Goal: Complete application form

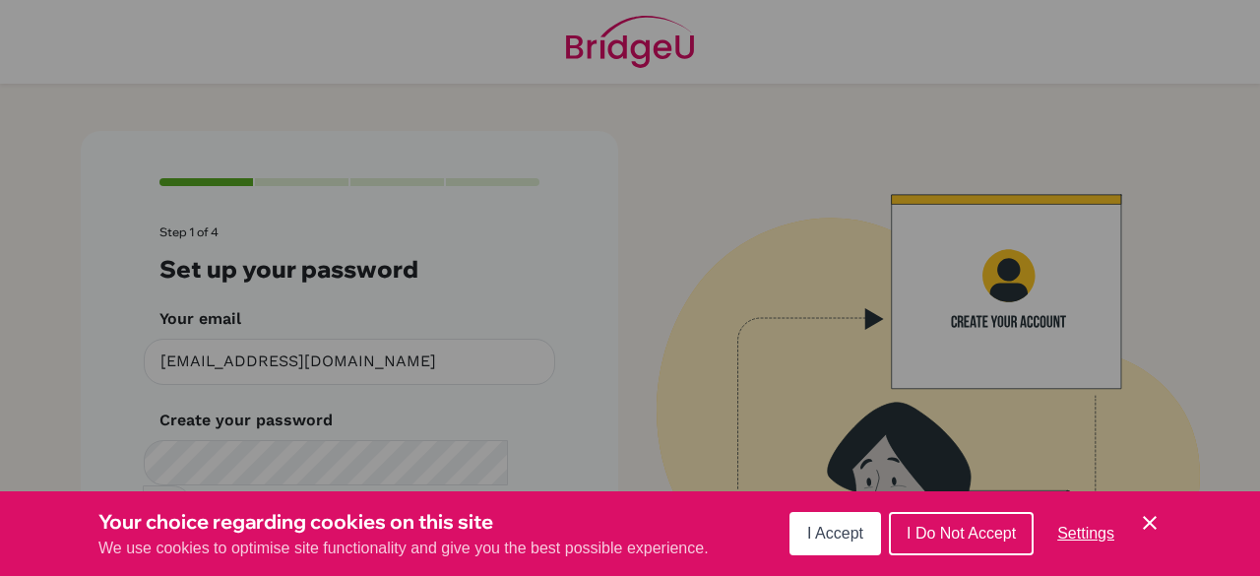
scroll to position [111, 0]
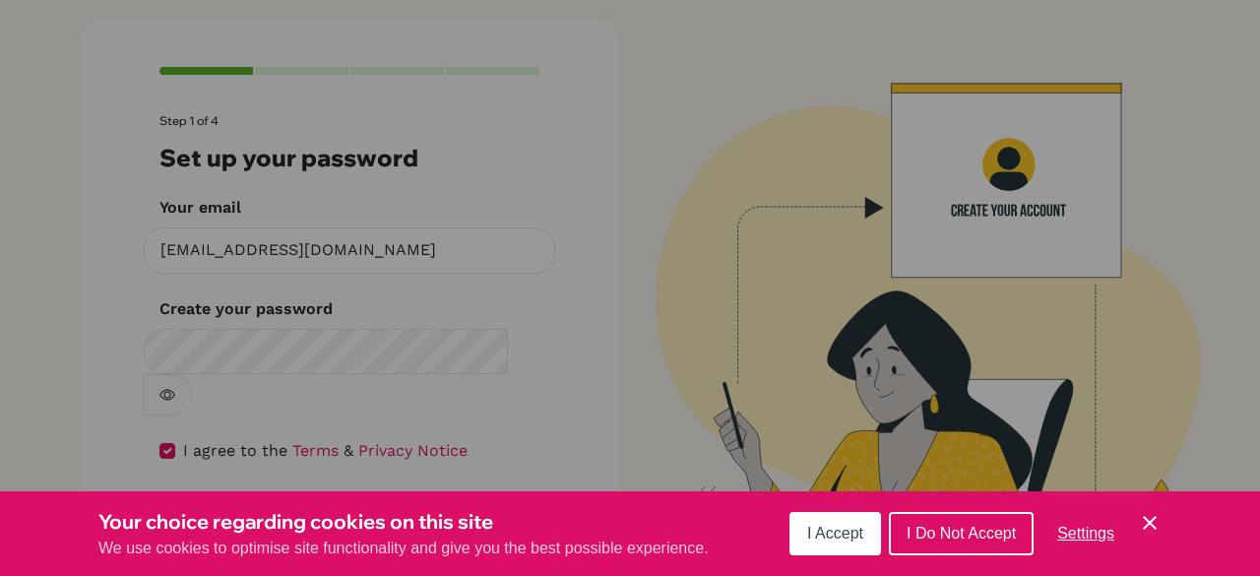
click at [819, 542] on span "I Accept" at bounding box center [835, 533] width 56 height 17
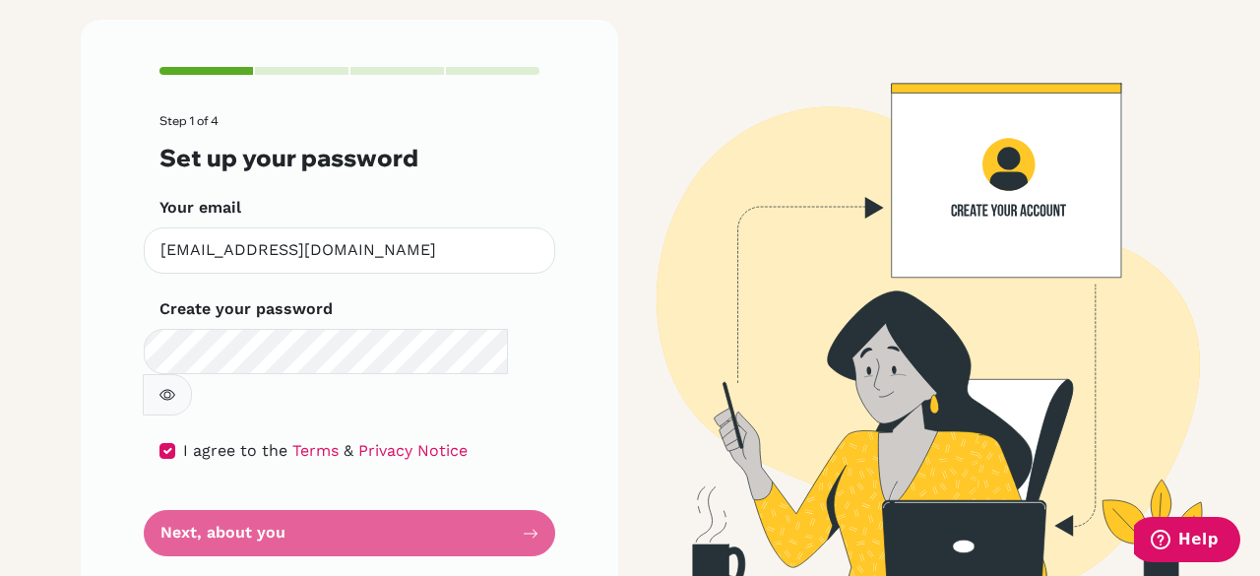
click at [192, 374] on button "button" at bounding box center [167, 394] width 49 height 41
click at [395, 485] on form "Step 1 of 4 Set up your password Your email khaleeva.2029@mis.sch.id Invalid em…" at bounding box center [350, 335] width 380 height 442
click at [559, 497] on div "Step 1 of 4 Set up your password Your email khaleeva.2029@mis.sch.id Invalid em…" at bounding box center [350, 312] width 538 height 584
click at [439, 497] on form "Step 1 of 4 Set up your password Your email khaleeva.2029@mis.sch.id Invalid em…" at bounding box center [350, 335] width 380 height 442
click at [175, 387] on icon "button" at bounding box center [168, 395] width 16 height 16
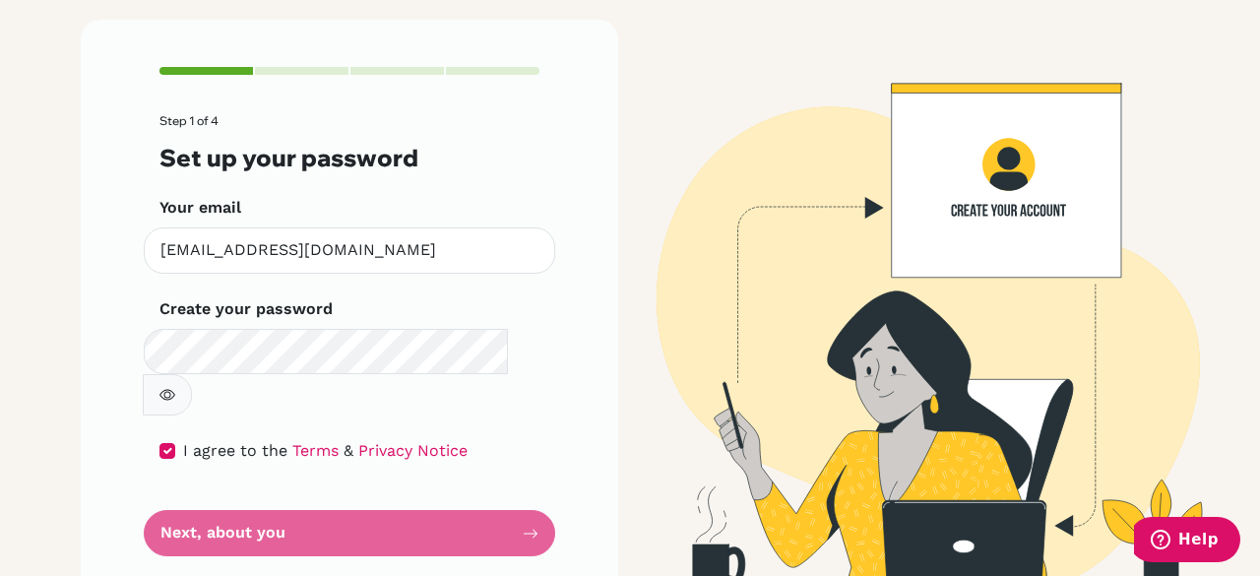
click at [461, 494] on form "Step 1 of 4 Set up your password Your email khaleeva.2029@mis.sch.id Invalid em…" at bounding box center [350, 335] width 380 height 442
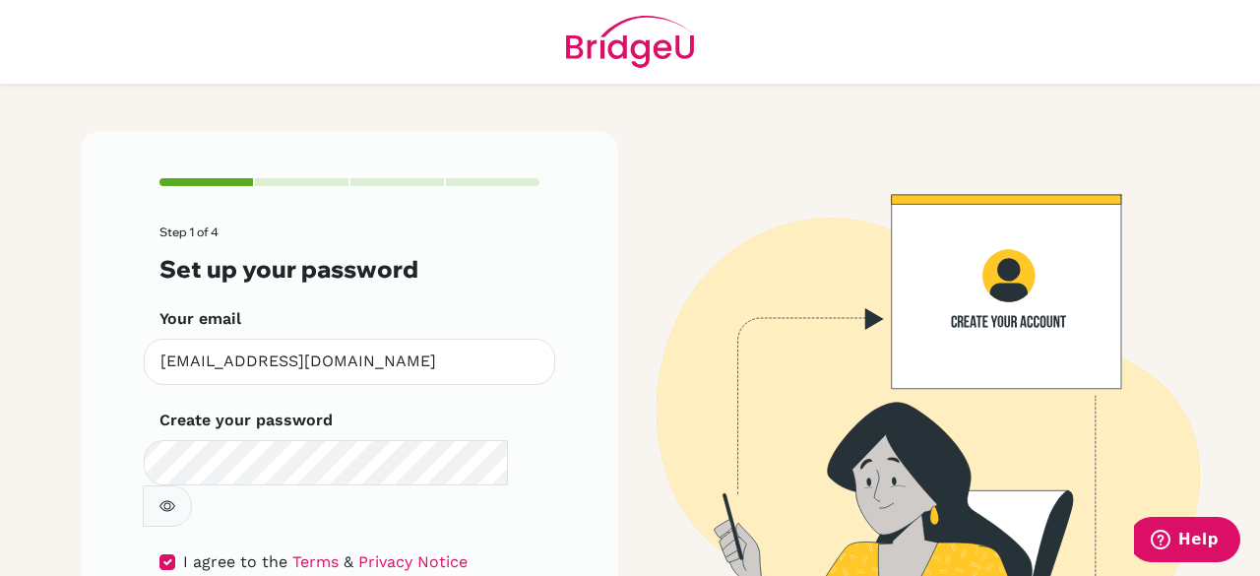
scroll to position [32, 0]
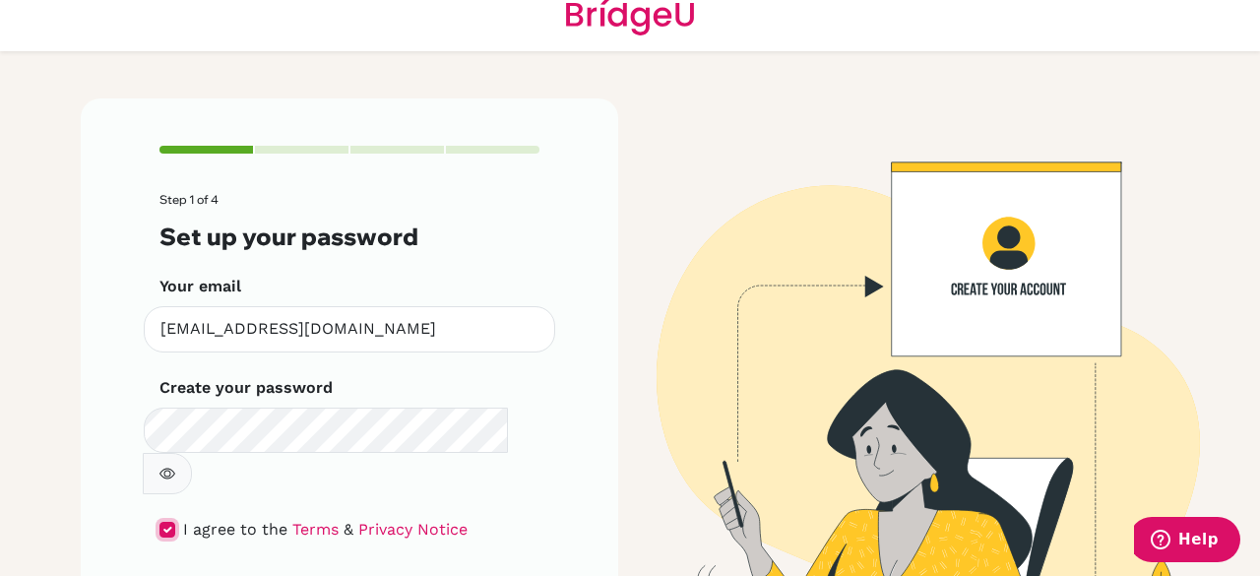
click at [160, 522] on input "checkbox" at bounding box center [168, 530] width 16 height 16
checkbox input "true"
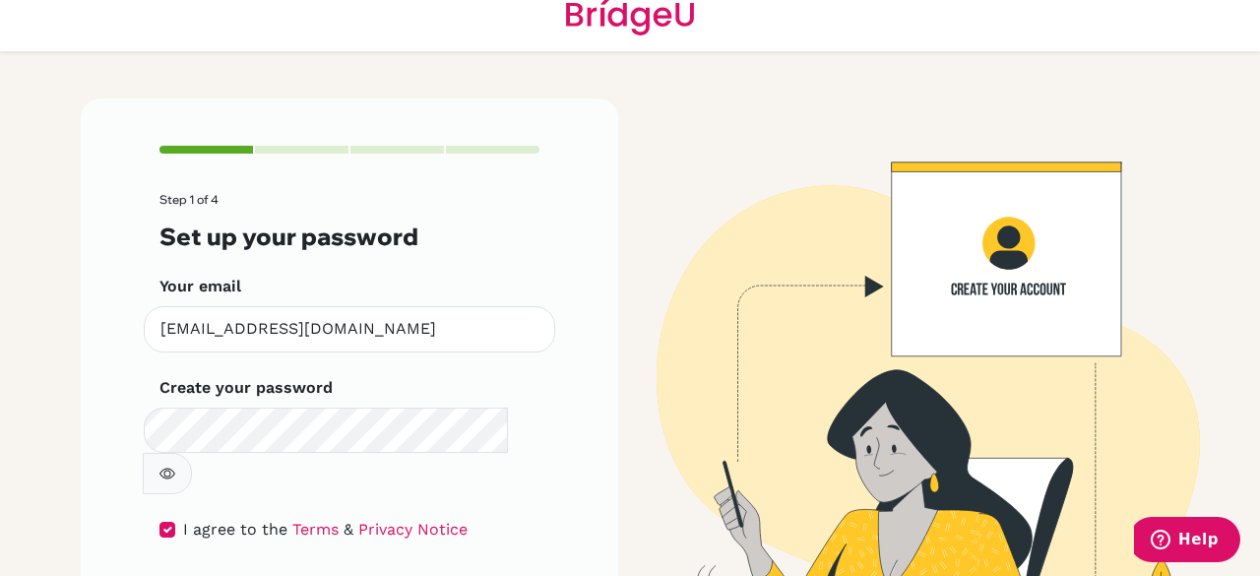
scroll to position [111, 0]
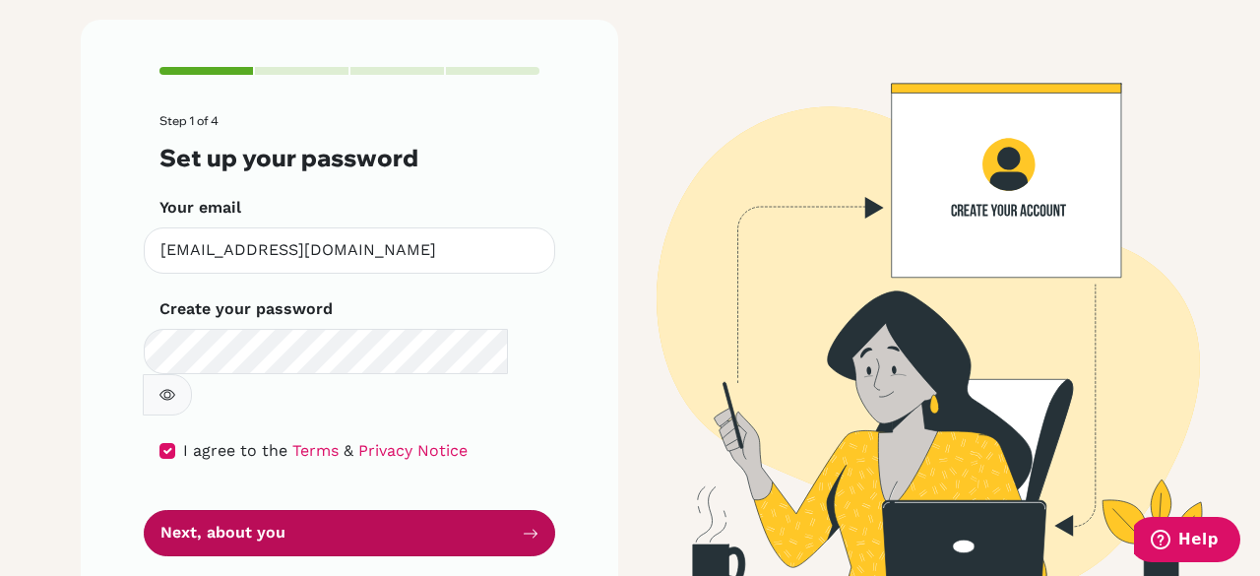
click at [445, 510] on button "Next, about you" at bounding box center [350, 533] width 412 height 46
click at [529, 526] on icon "submit" at bounding box center [531, 534] width 16 height 16
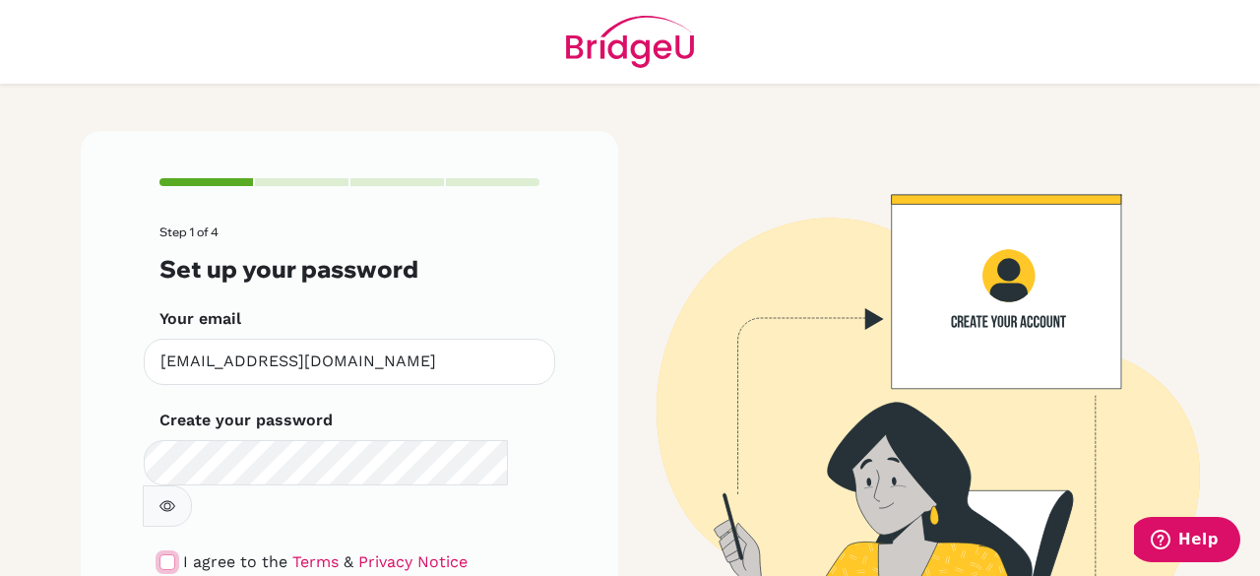
click at [160, 554] on input "checkbox" at bounding box center [168, 562] width 16 height 16
checkbox input "true"
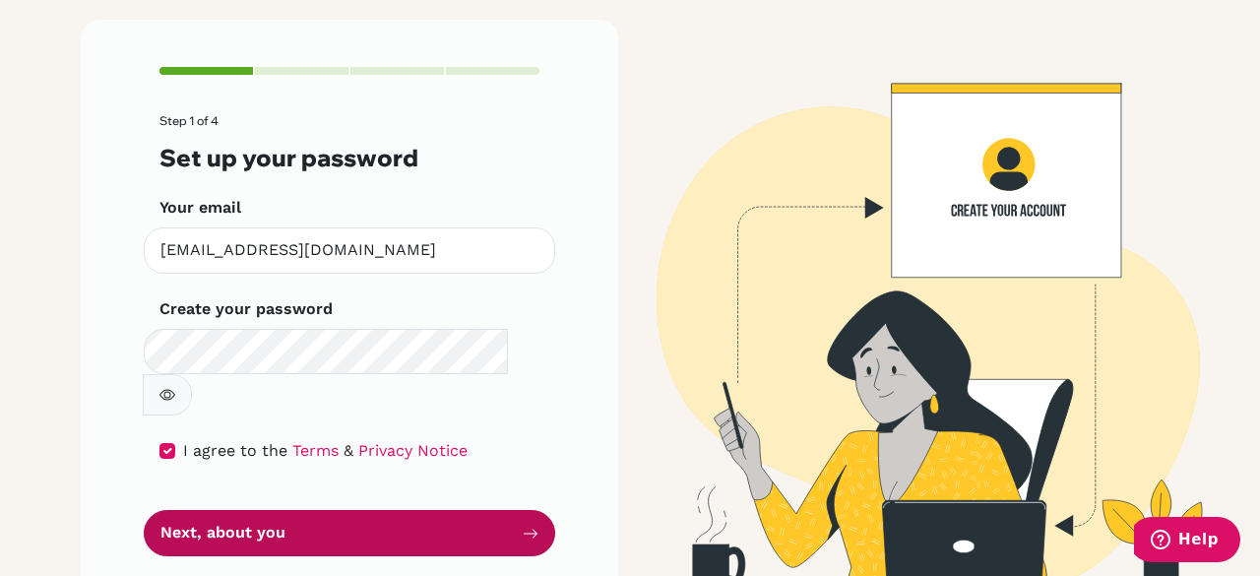
click at [395, 510] on button "Next, about you" at bounding box center [350, 533] width 412 height 46
